Goal: Information Seeking & Learning: Learn about a topic

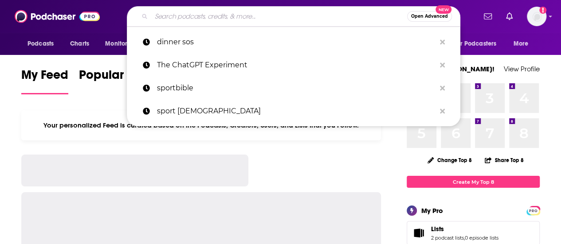
click at [179, 20] on input "Search podcasts, credits, & more..." at bounding box center [279, 16] width 256 height 14
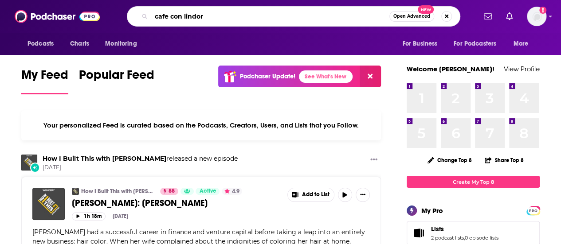
type input "cafe con lindor"
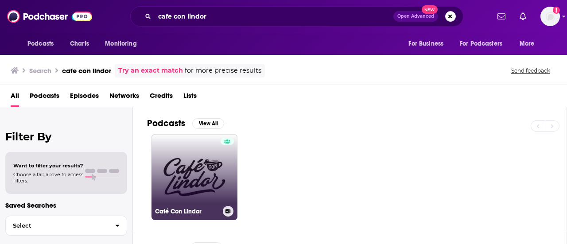
click at [189, 165] on link "Café Con Lindor" at bounding box center [195, 177] width 86 height 86
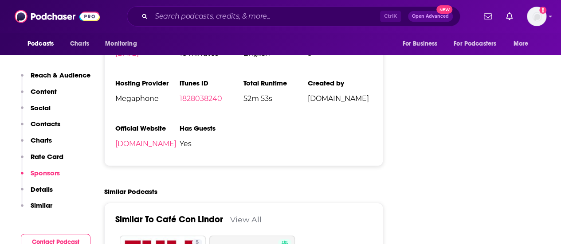
scroll to position [1462, 0]
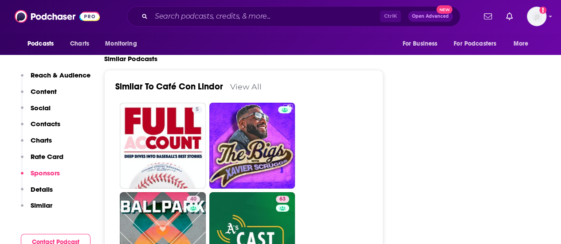
click at [42, 125] on p "Contacts" at bounding box center [46, 124] width 30 height 8
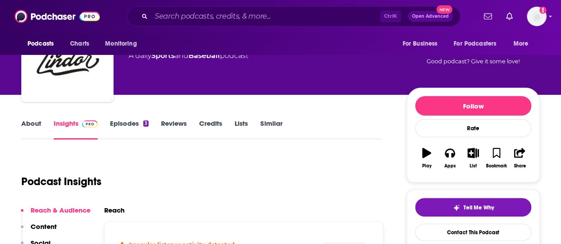
scroll to position [0, 0]
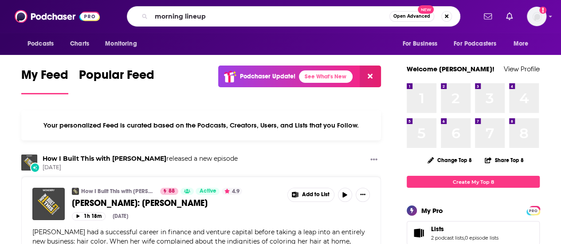
type input "morning lineup"
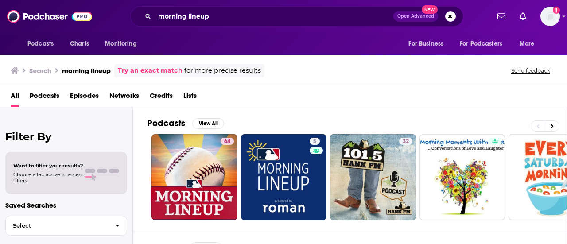
click at [144, 164] on div "Podcasts View All 64 5 32 5 + 37 Episodes View All Lists View All Poséidôme Lis…" at bounding box center [350, 176] width 434 height 138
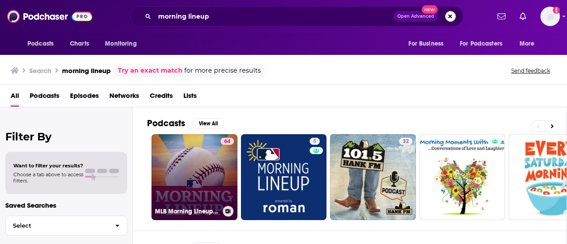
click at [169, 173] on link "64 MLB Morning Lineup Podcast" at bounding box center [195, 177] width 86 height 86
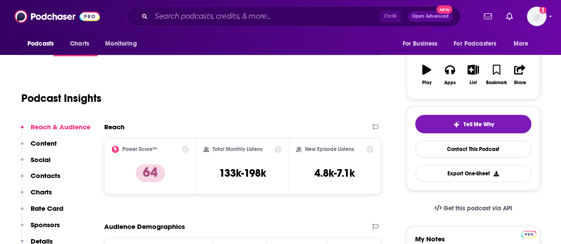
click at [53, 179] on p "Contacts" at bounding box center [46, 176] width 30 height 8
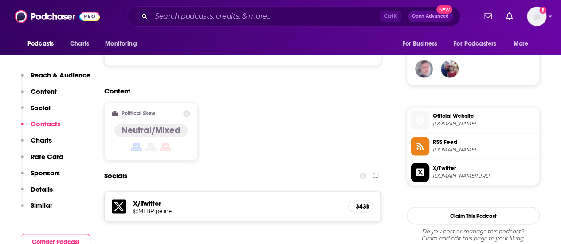
scroll to position [730, 0]
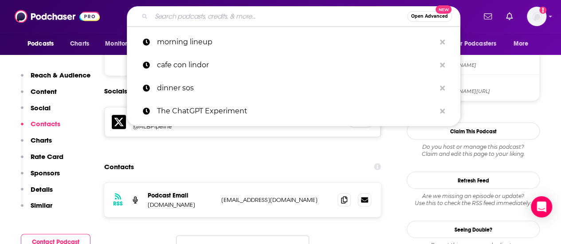
click at [165, 18] on input "Search podcasts, credits, & more..." at bounding box center [279, 16] width 256 height 14
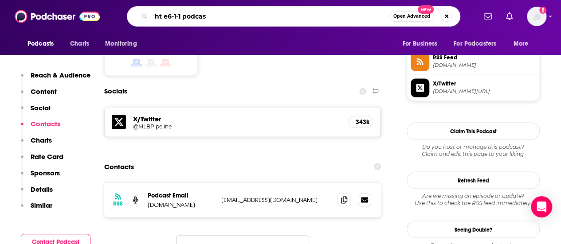
type input "ht e6-1-1 podcast"
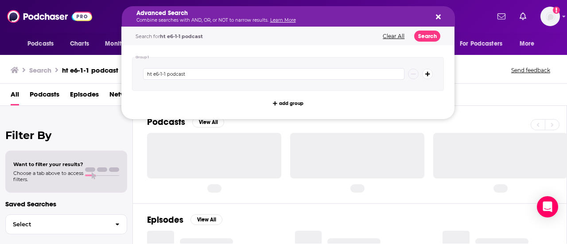
click at [206, 129] on div "Podcasts View All" at bounding box center [357, 125] width 420 height 16
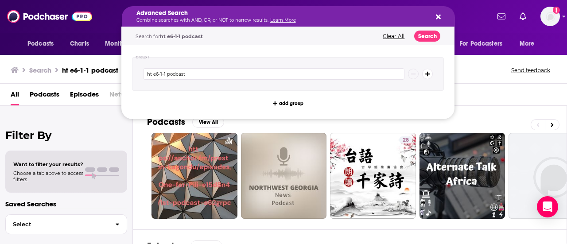
click at [439, 19] on icon "Search podcasts, credits, & more..." at bounding box center [438, 16] width 5 height 7
click at [154, 74] on input "ht e6-1-1 podcast" at bounding box center [273, 74] width 261 height 12
type input "the 6-1-1 podcast"
click at [424, 37] on button "Search" at bounding box center [427, 36] width 26 height 11
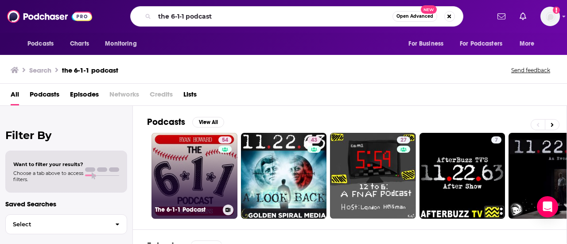
click at [206, 160] on link "54 The 6-1-1 Podcast" at bounding box center [195, 176] width 86 height 86
